Goal: Communication & Community: Answer question/provide support

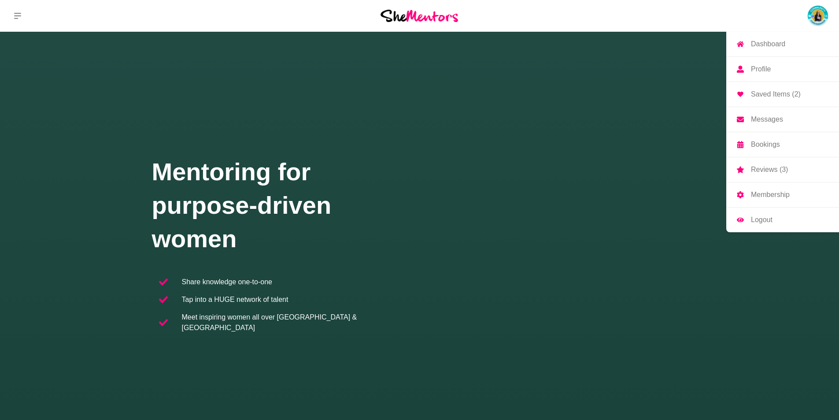
click at [764, 143] on p "Bookings" at bounding box center [765, 144] width 29 height 7
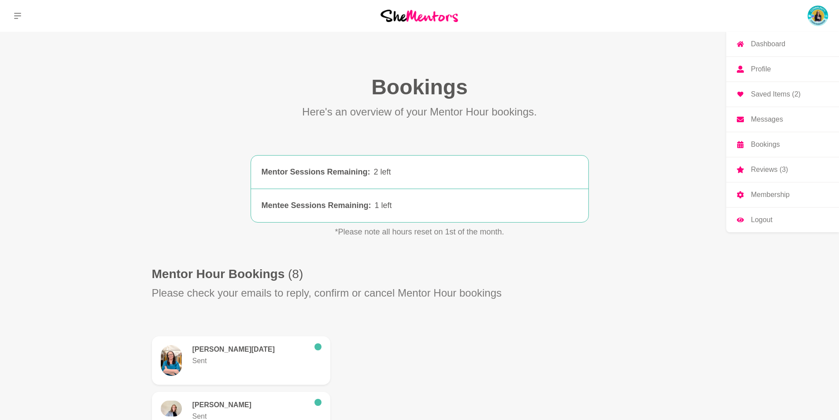
click at [771, 118] on p "Messages" at bounding box center [767, 119] width 32 height 7
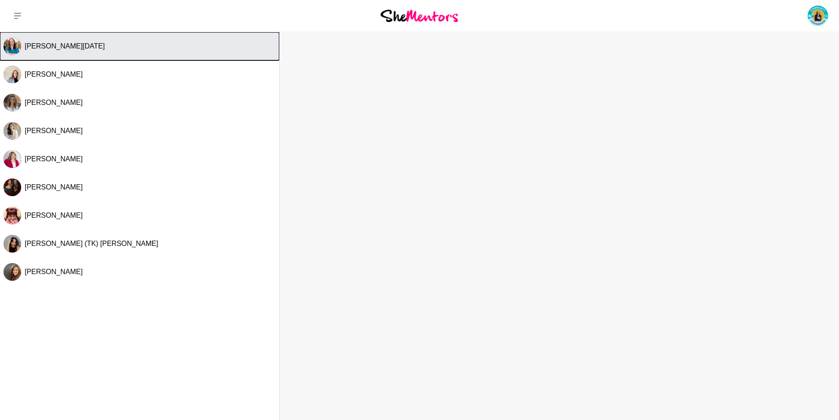
click at [108, 45] on div "[PERSON_NAME][DATE]" at bounding box center [150, 46] width 251 height 9
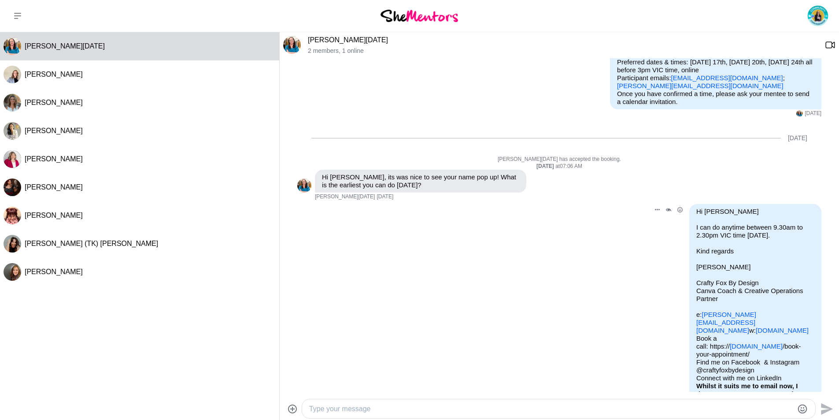
scroll to position [131, 0]
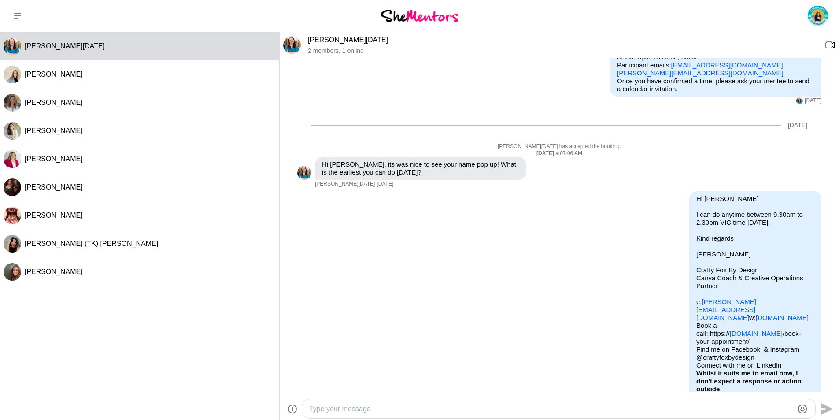
click at [393, 410] on textarea "Type your message" at bounding box center [551, 408] width 484 height 11
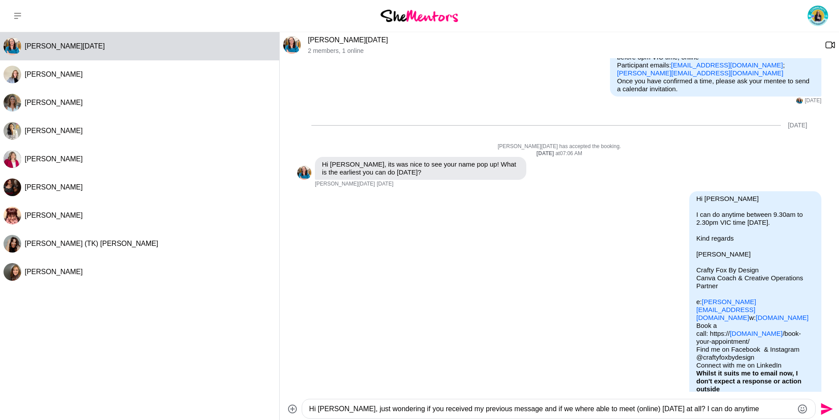
click at [742, 410] on textarea "Hi [PERSON_NAME], just wondering if you received my previous message and if we …" at bounding box center [551, 408] width 484 height 11
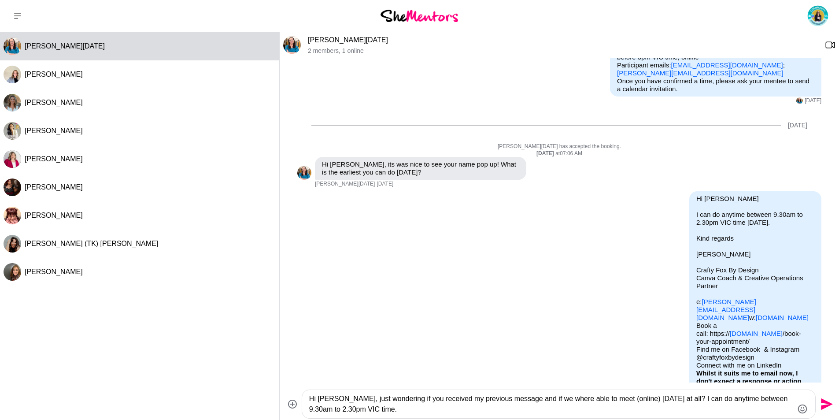
click at [659, 398] on textarea "Hi [PERSON_NAME], just wondering if you received my previous message and if we …" at bounding box center [551, 403] width 484 height 21
click at [405, 408] on textarea "Hi [PERSON_NAME], just wondering if you received my previous message and if we …" at bounding box center [551, 403] width 484 height 21
type textarea "Hi [PERSON_NAME], just wondering if you received my previous message and if we …"
click at [824, 402] on icon "Send" at bounding box center [827, 404] width 12 height 12
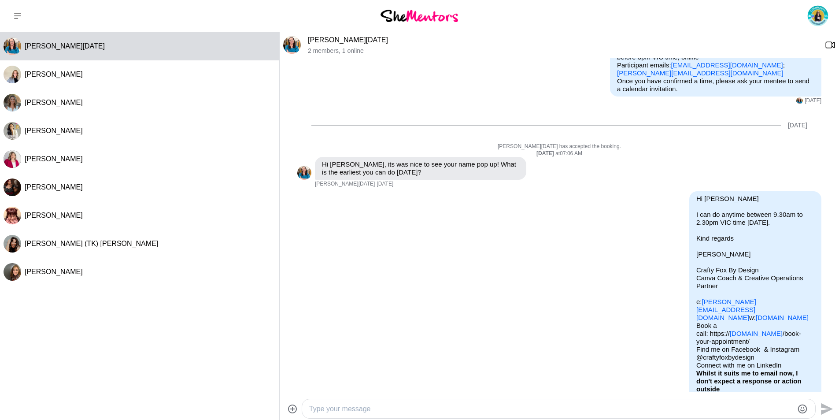
scroll to position [209, 0]
